Goal: Task Accomplishment & Management: Manage account settings

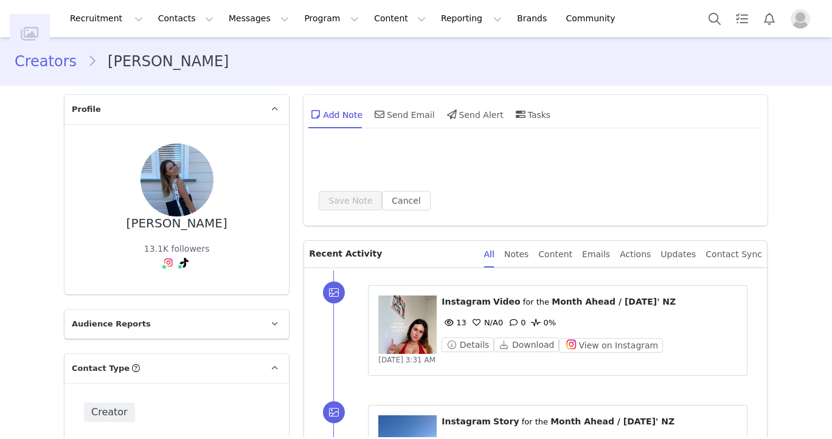
type input "+1 ([GEOGRAPHIC_DATA])"
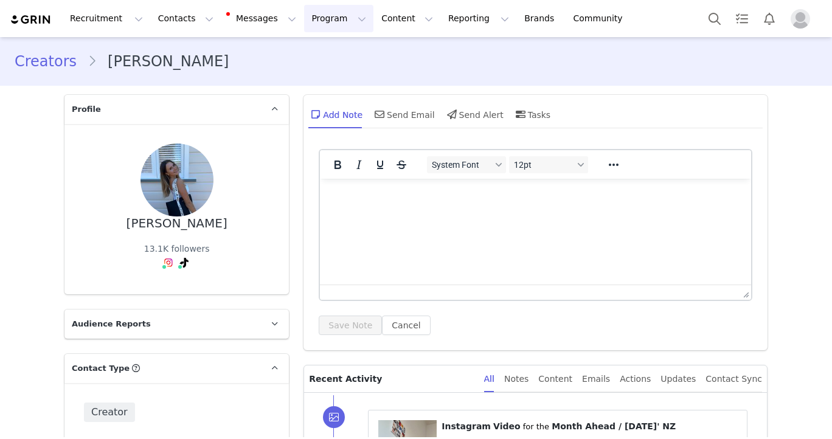
click at [304, 15] on button "Program Program" at bounding box center [338, 18] width 69 height 27
click at [320, 55] on p "Activations" at bounding box center [318, 53] width 47 height 13
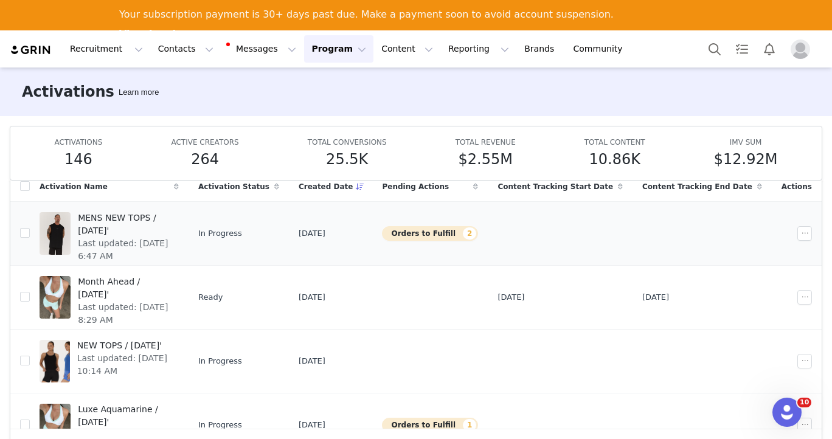
click at [172, 217] on span "MENS NEW TOPS / [DATE]'" at bounding box center [125, 225] width 94 height 26
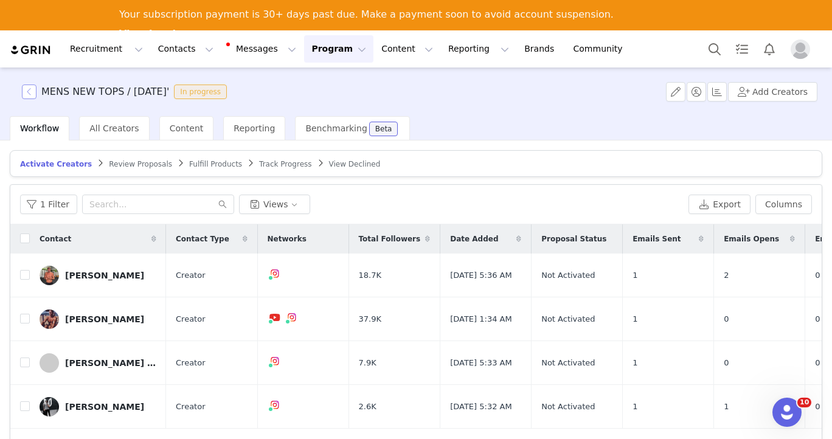
click at [31, 92] on button "button" at bounding box center [29, 92] width 15 height 15
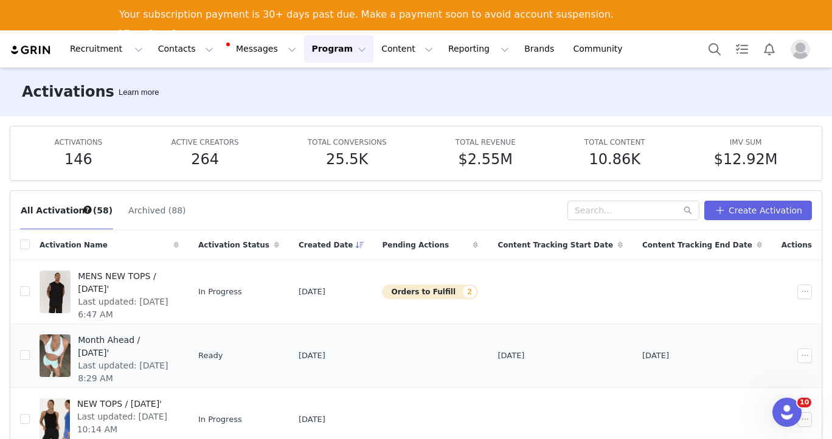
click at [161, 343] on span "Month Ahead / [DATE]'" at bounding box center [125, 347] width 94 height 26
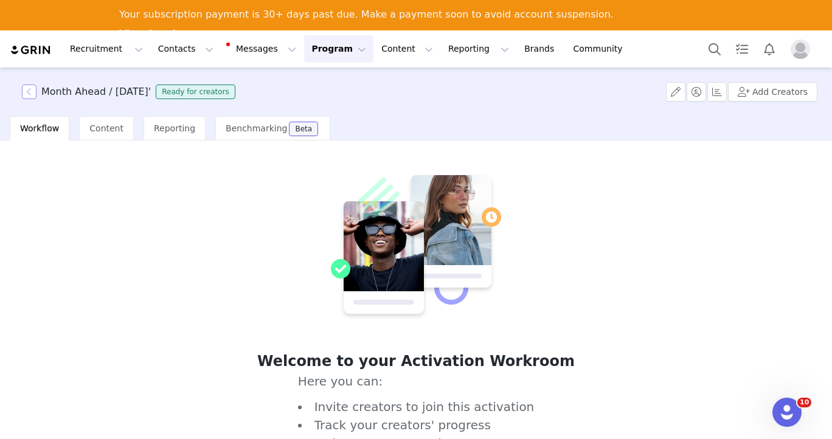
click at [27, 92] on button "button" at bounding box center [29, 92] width 15 height 15
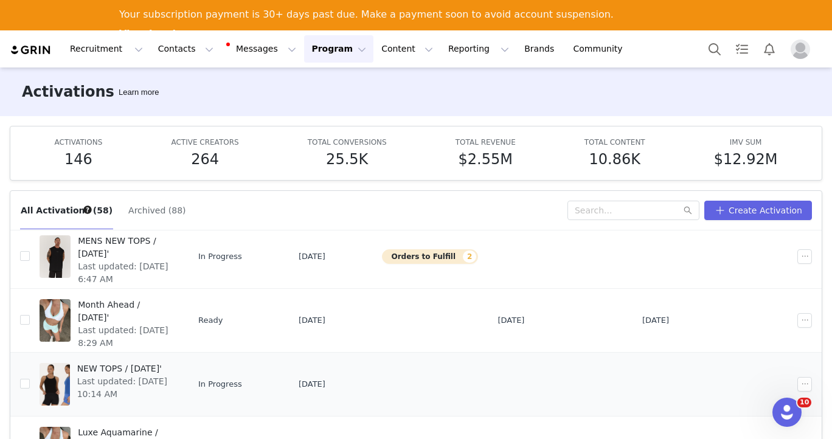
scroll to position [45, 0]
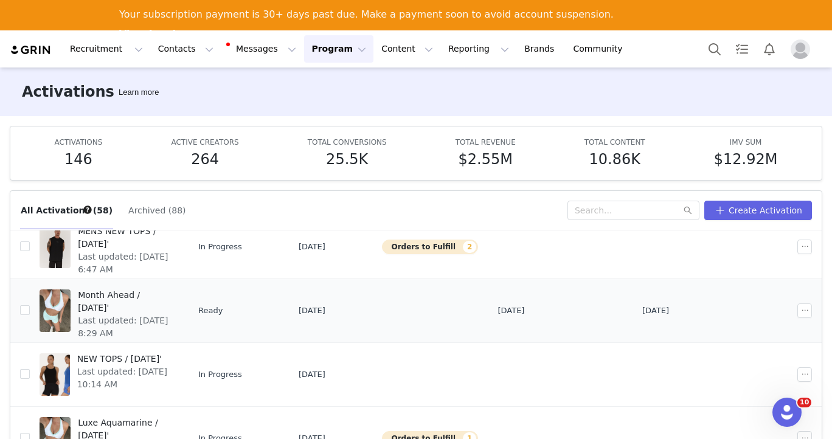
click at [802, 302] on td at bounding box center [797, 311] width 50 height 64
click at [802, 312] on button "button" at bounding box center [805, 311] width 15 height 15
click at [732, 330] on span "Edit" at bounding box center [728, 332] width 16 height 13
